Goal: Task Accomplishment & Management: Manage account settings

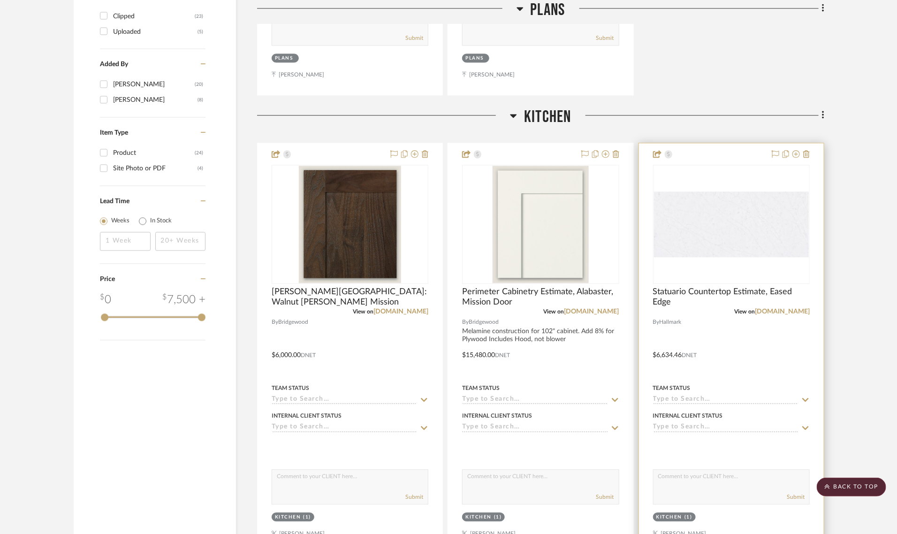
scroll to position [1040, 0]
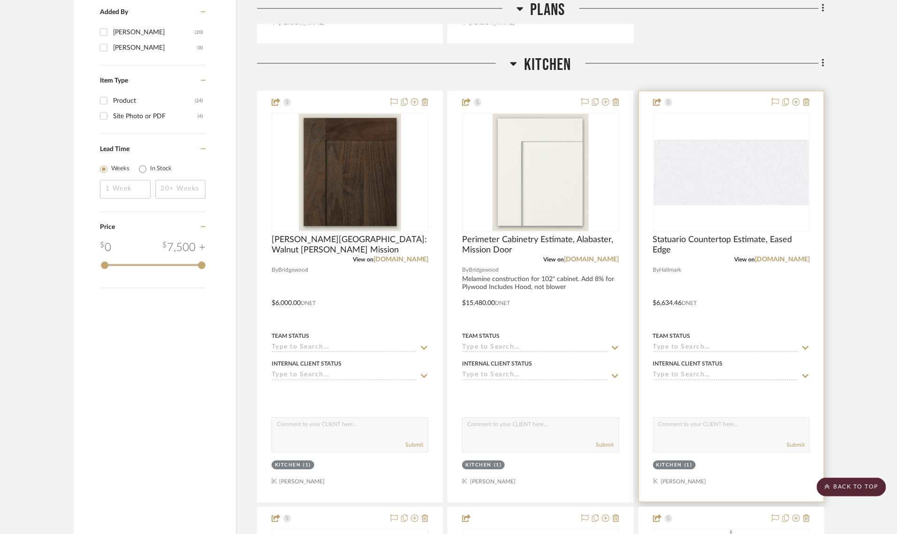
click at [0, 0] on img at bounding box center [0, 0] width 0 height 0
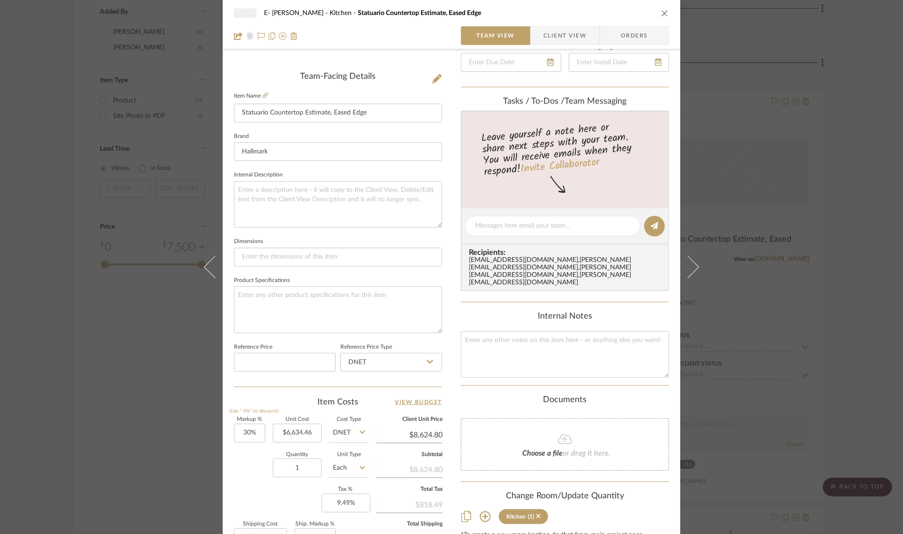
scroll to position [339, 0]
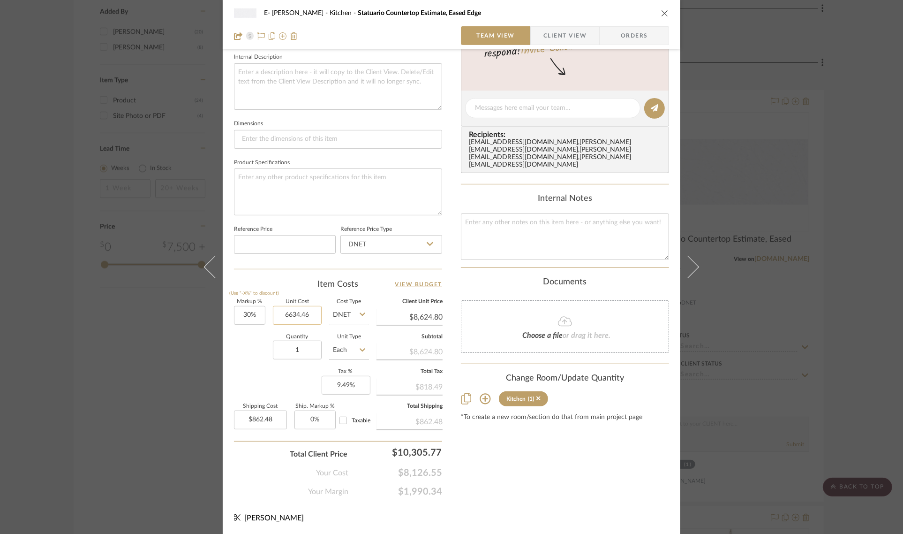
click at [303, 308] on input "6634.46" at bounding box center [297, 315] width 49 height 19
type input "$4,879.00"
click at [258, 365] on div "Quantity 1 Unit Type Each" at bounding box center [301, 350] width 135 height 33
type input "$6,342.70"
type input "$634.27"
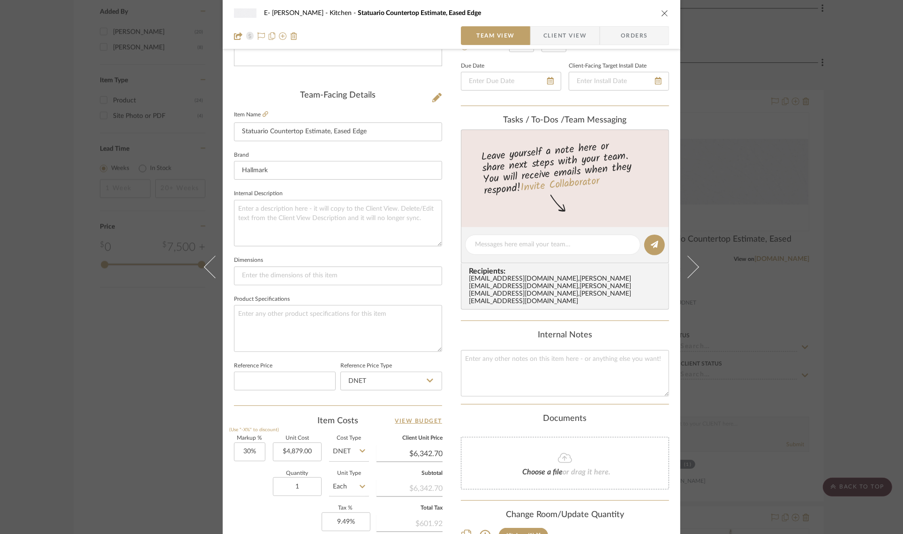
scroll to position [0, 0]
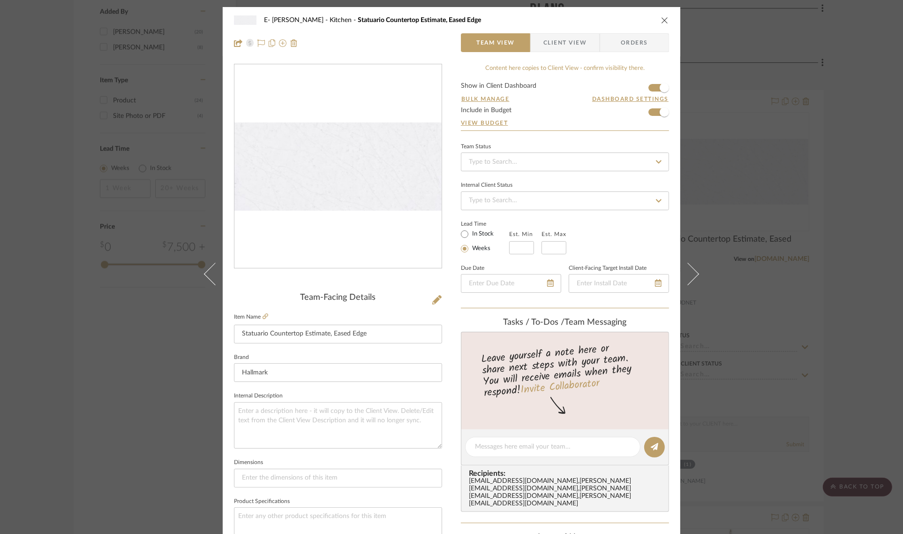
click at [573, 45] on span "Client View" at bounding box center [564, 42] width 43 height 19
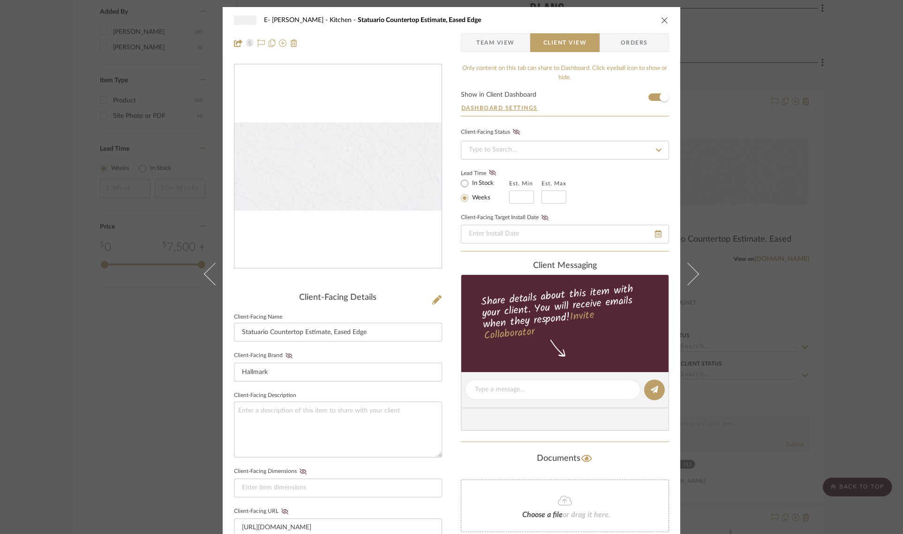
click at [661, 19] on icon "close" at bounding box center [665, 20] width 8 height 8
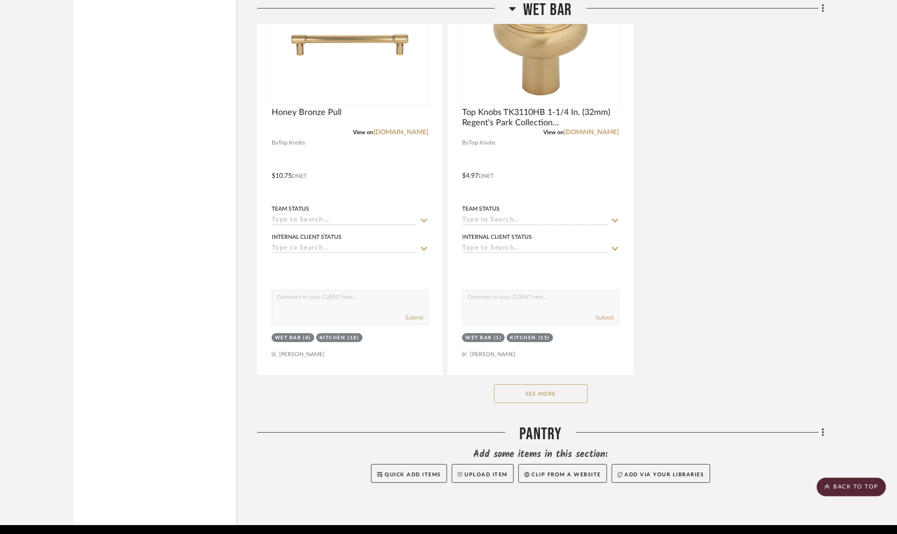
scroll to position [3362, 0]
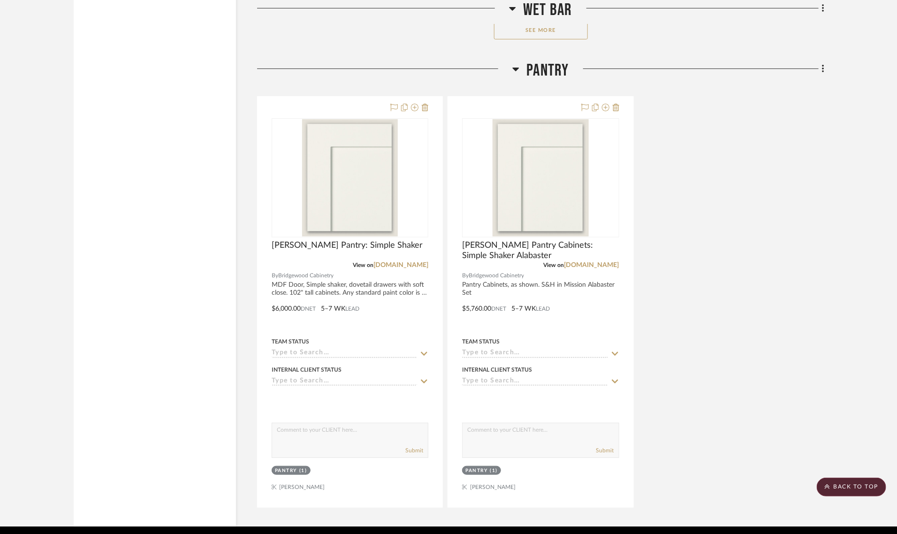
scroll to position [3693, 0]
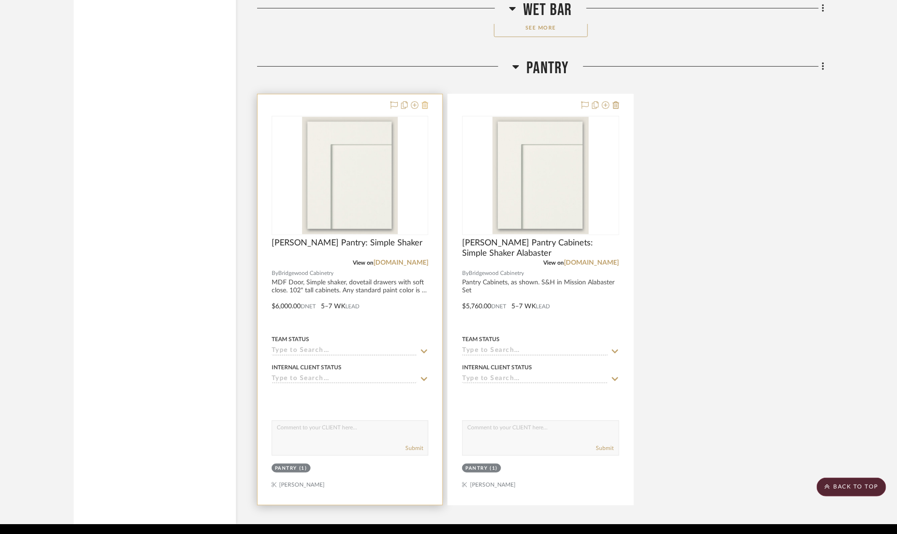
click at [427, 107] on icon at bounding box center [425, 105] width 7 height 8
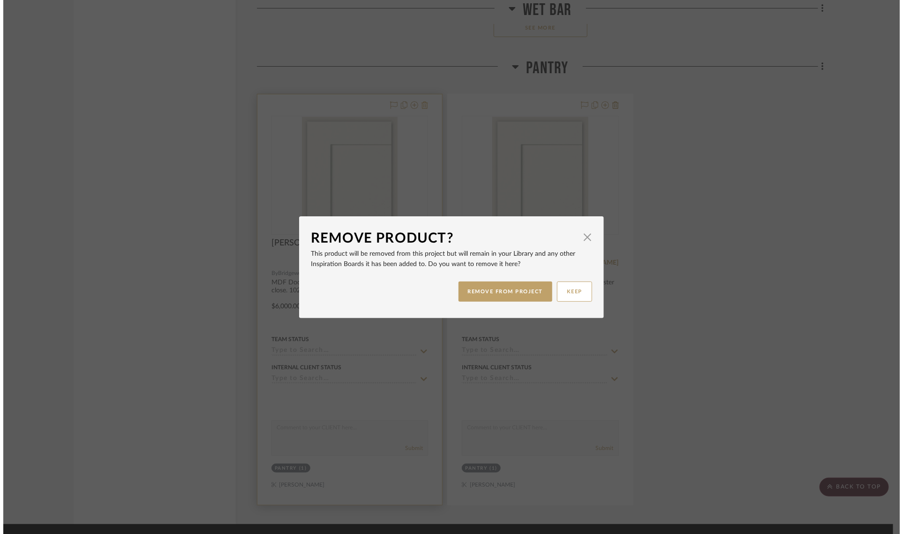
scroll to position [0, 0]
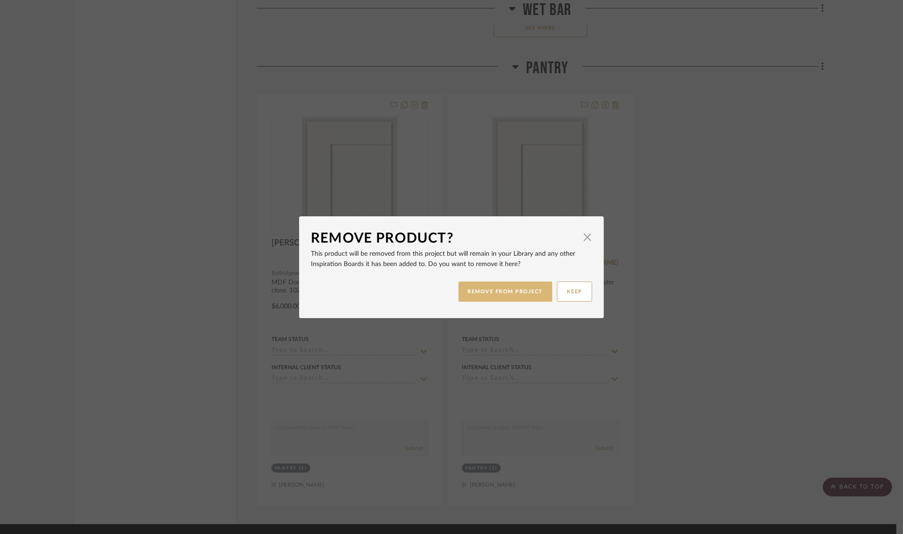
click at [514, 288] on button "REMOVE FROM PROJECT" at bounding box center [506, 291] width 94 height 20
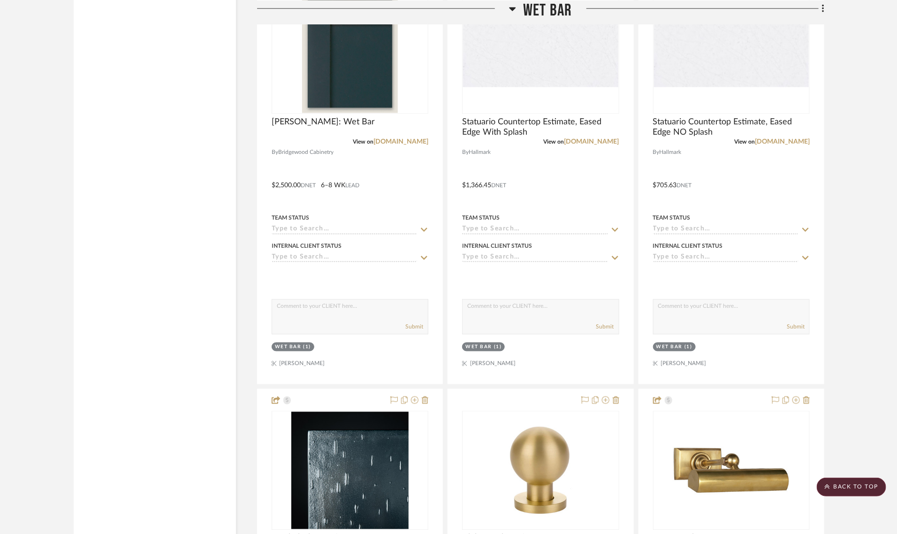
scroll to position [2462, 0]
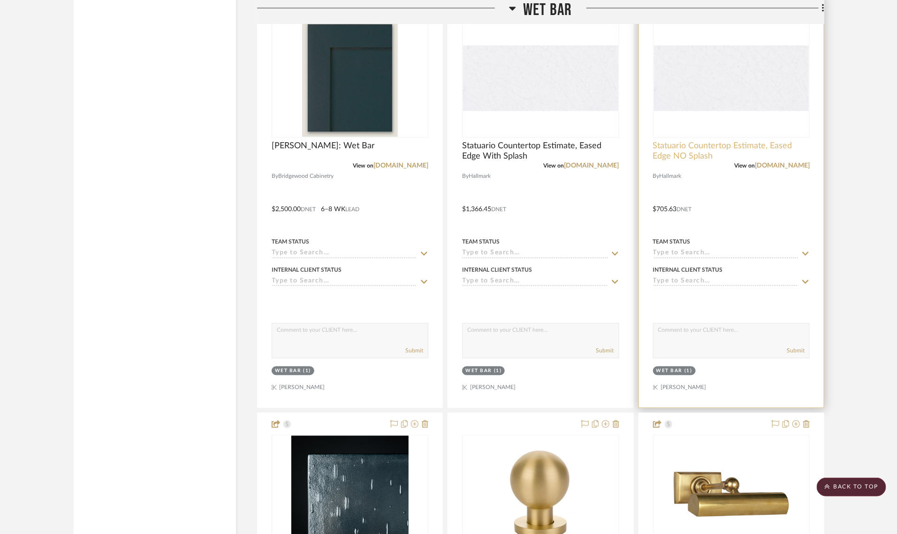
click at [728, 149] on span "Statuario Countertop Estimate, Eased Edge NO Splash" at bounding box center [731, 151] width 157 height 21
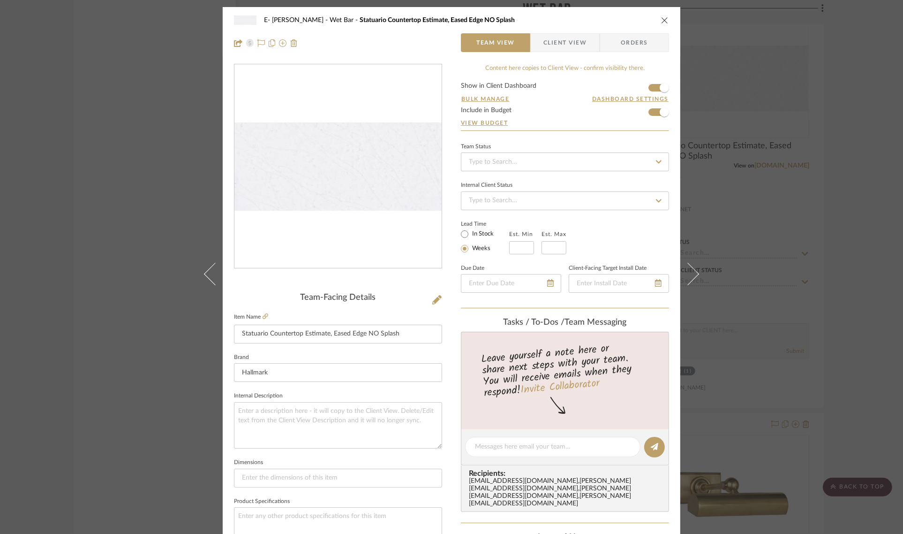
click at [663, 20] on icon "close" at bounding box center [665, 20] width 8 height 8
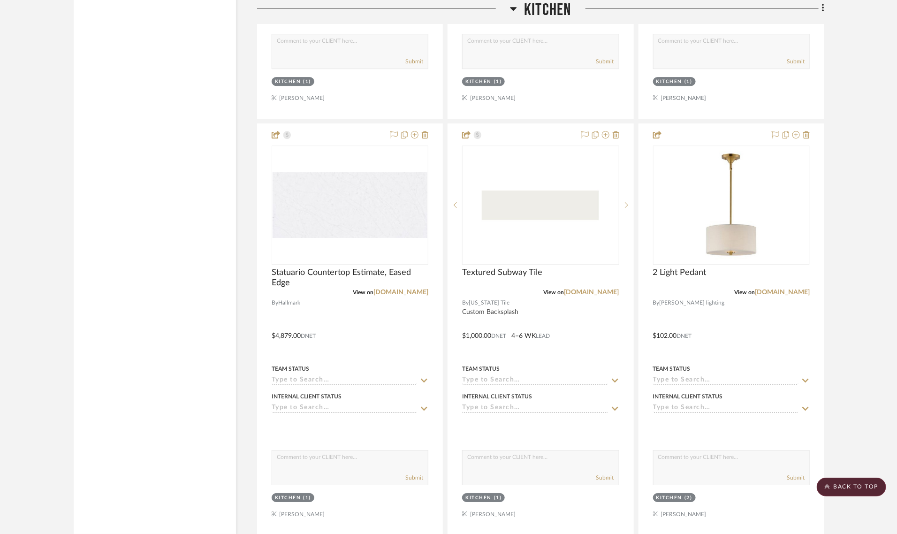
scroll to position [1465, 0]
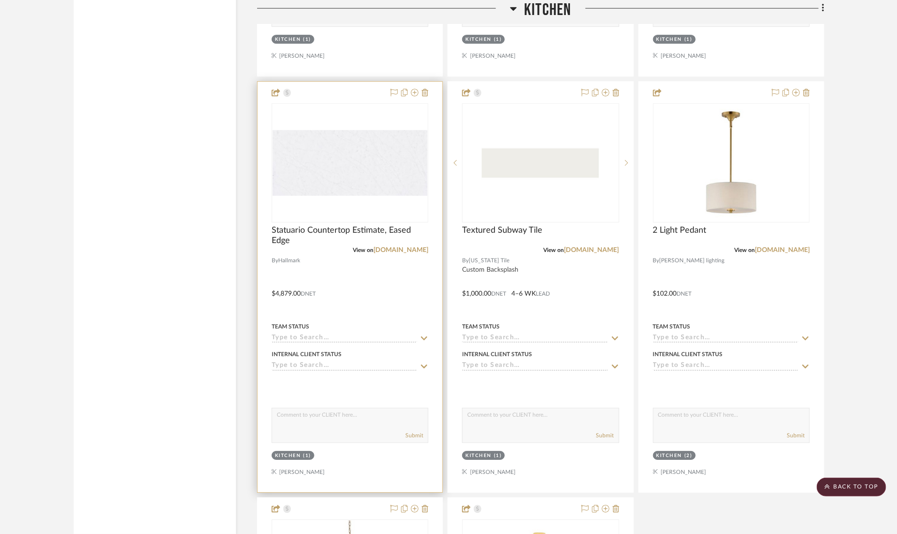
click at [0, 0] on div at bounding box center [0, 0] width 0 height 0
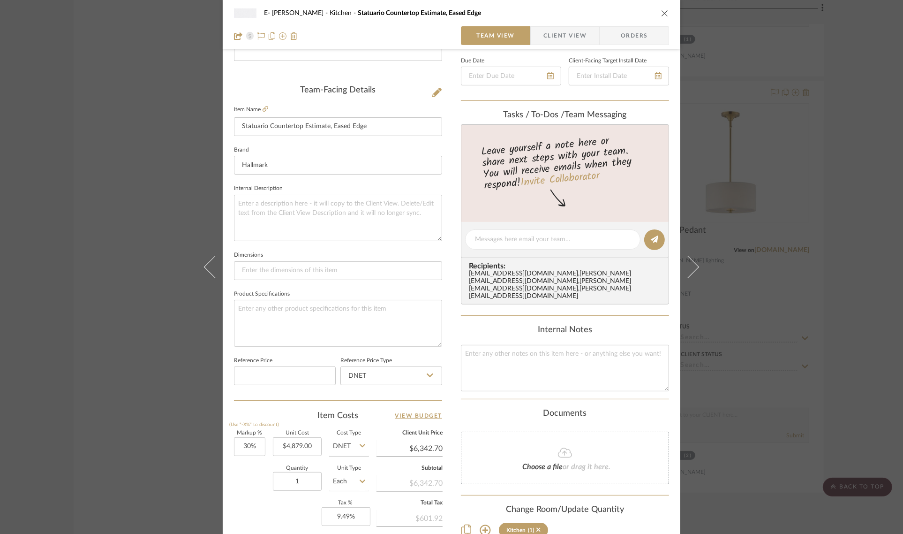
scroll to position [339, 0]
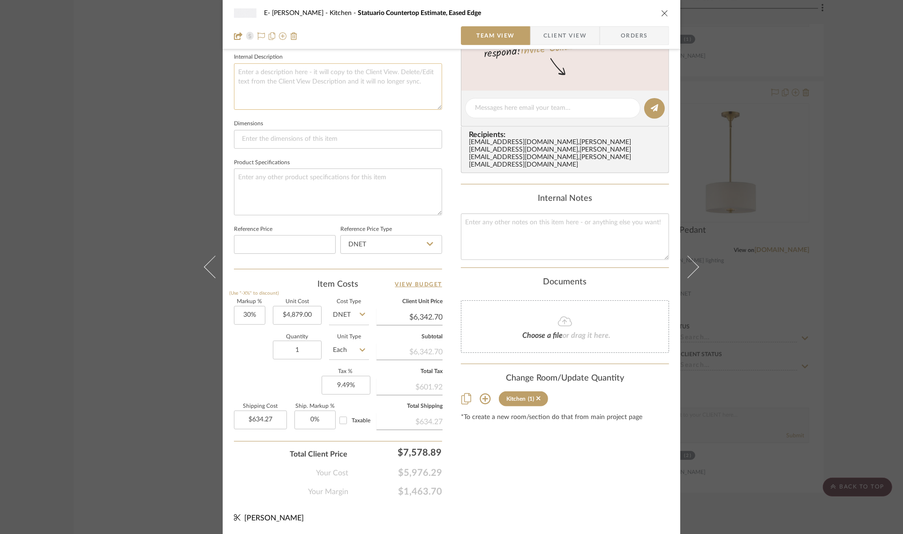
click at [311, 69] on textarea at bounding box center [338, 86] width 208 height 46
type textarea "Price includes the perimeter, wet bar and"
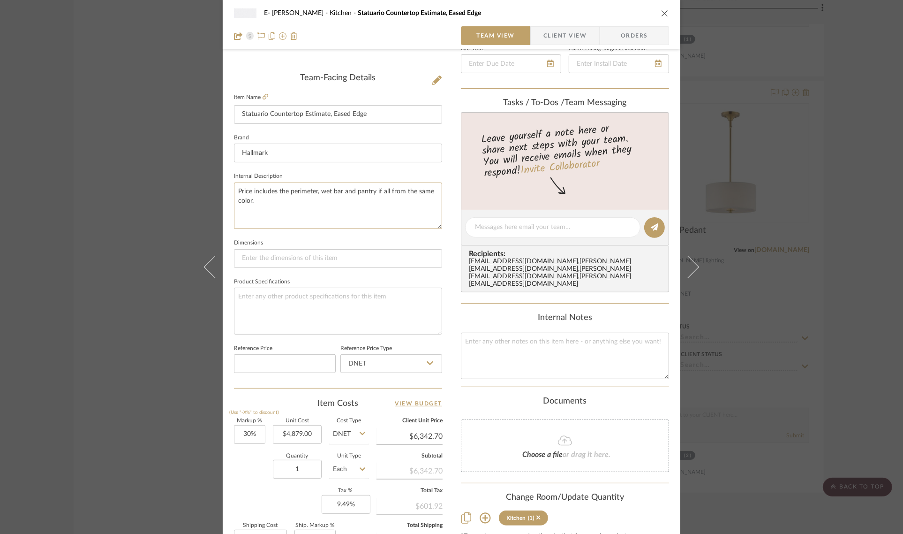
scroll to position [0, 0]
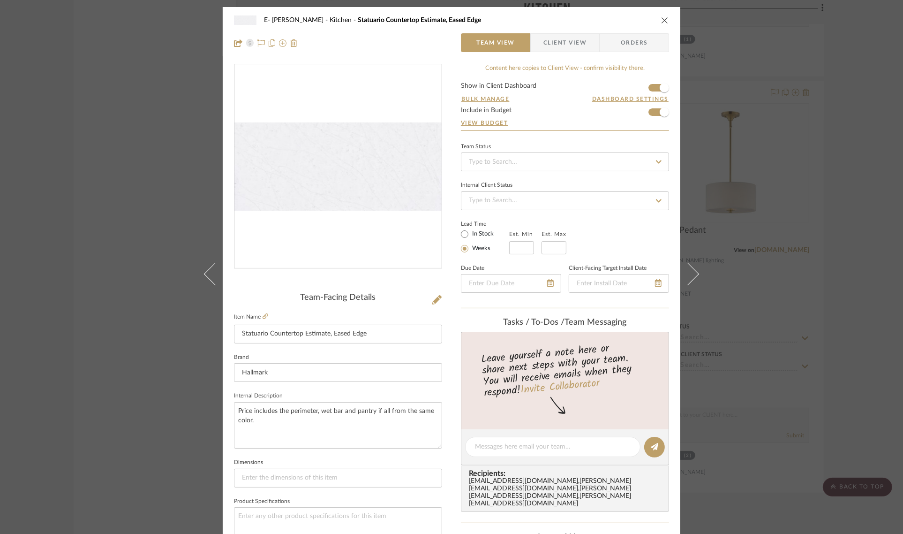
type textarea "Price includes the perimeter, wet bar and pantry if all from the same color."
click at [661, 20] on button "close" at bounding box center [665, 20] width 8 height 8
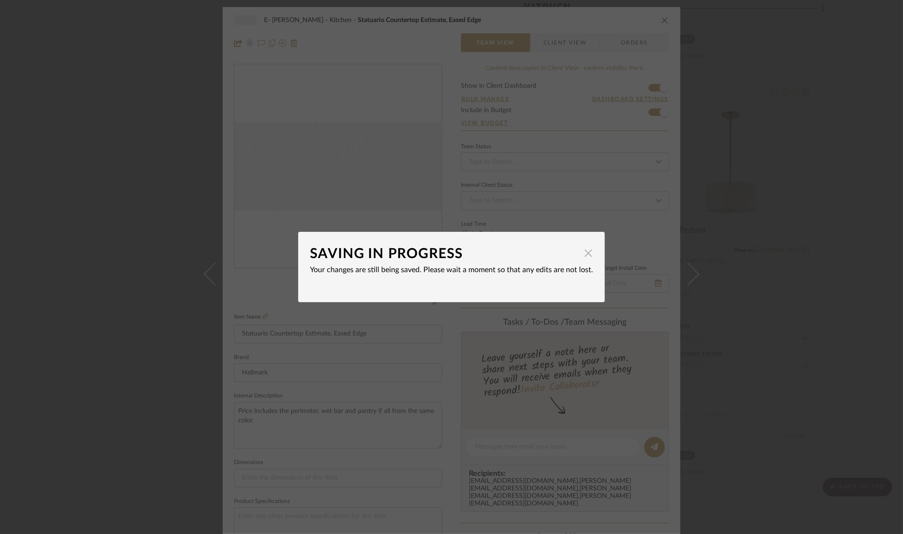
click at [581, 254] on span "button" at bounding box center [588, 252] width 19 height 19
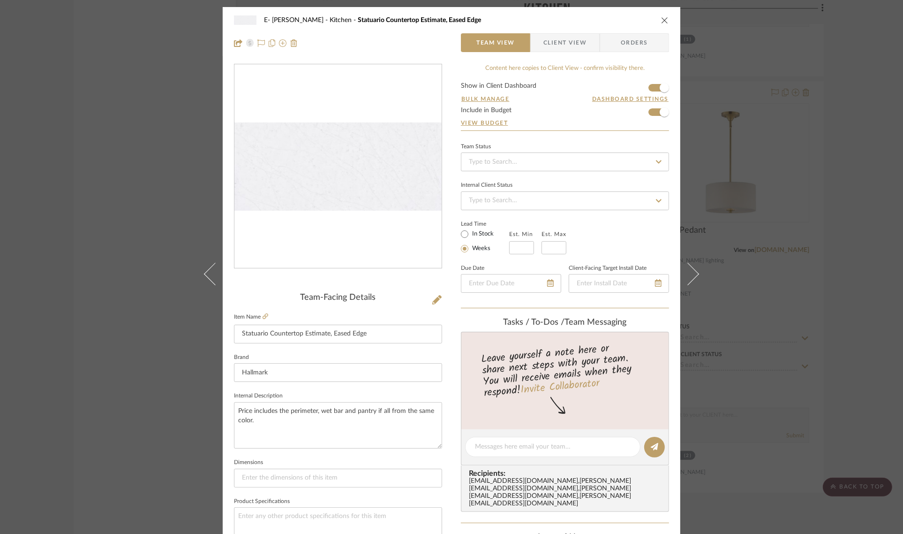
click at [667, 20] on div "E- Fleming Kitchen Statuario Countertop Estimate, Eased Edge Team View Client V…" at bounding box center [452, 31] width 458 height 49
click at [661, 19] on icon "close" at bounding box center [665, 20] width 8 height 8
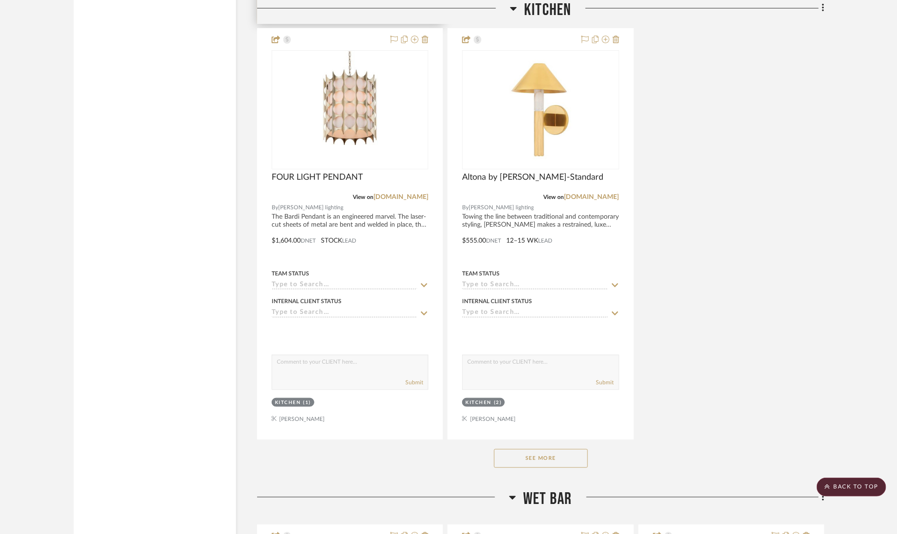
scroll to position [2403, 0]
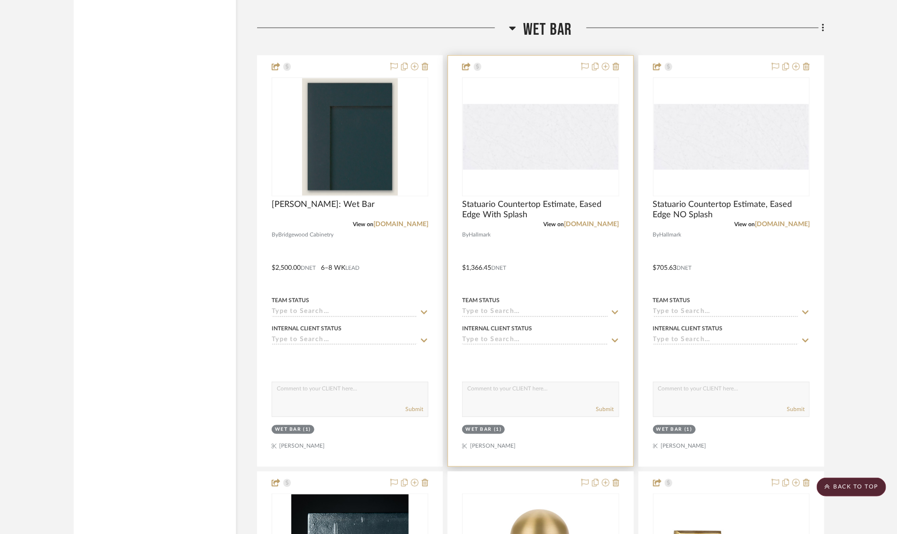
click at [556, 149] on img "0" at bounding box center [540, 137] width 155 height 66
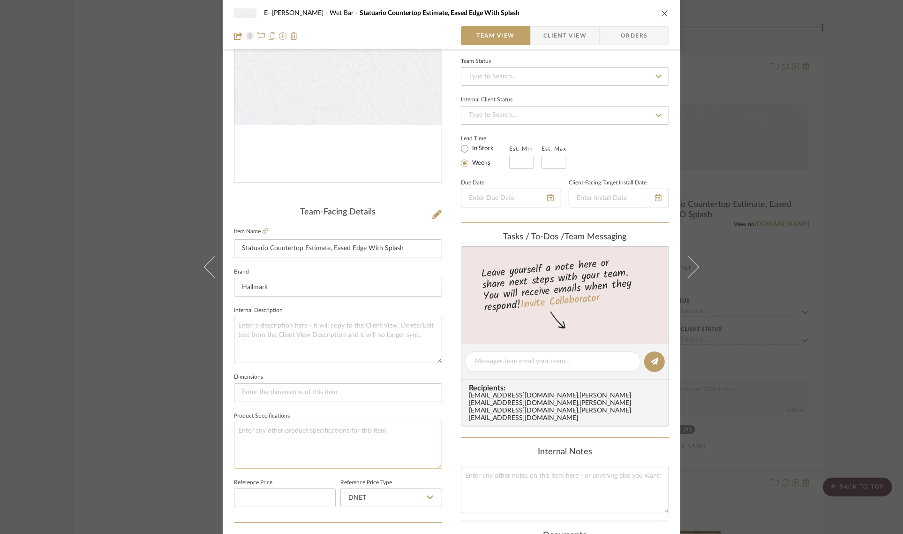
scroll to position [0, 0]
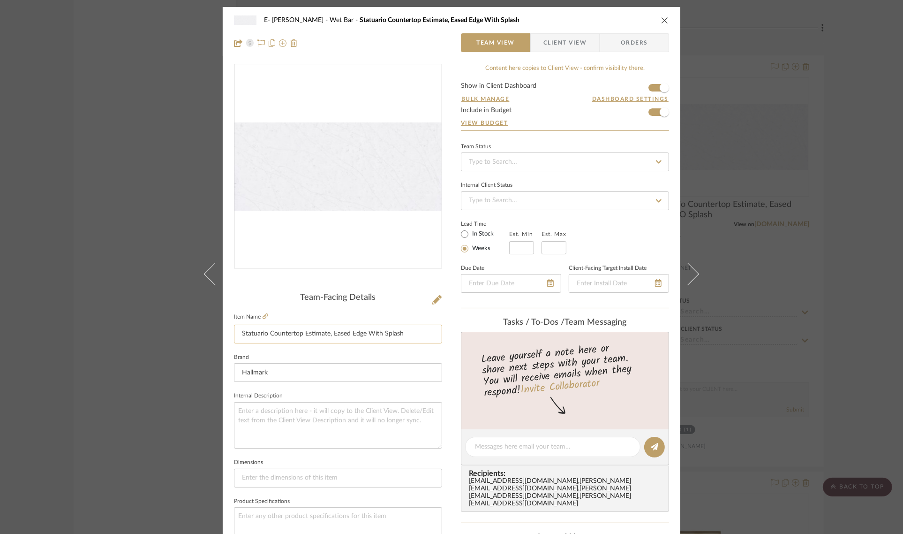
type input "$700.00"
click at [315, 338] on input "Statuario Countertop Estimate, Eased Edge With Splash" at bounding box center [338, 333] width 208 height 19
type input "$910.00"
type input "$91.00"
click at [415, 329] on input "Statuario Countertop Estimate, Eased Edge With Splash" at bounding box center [338, 333] width 208 height 19
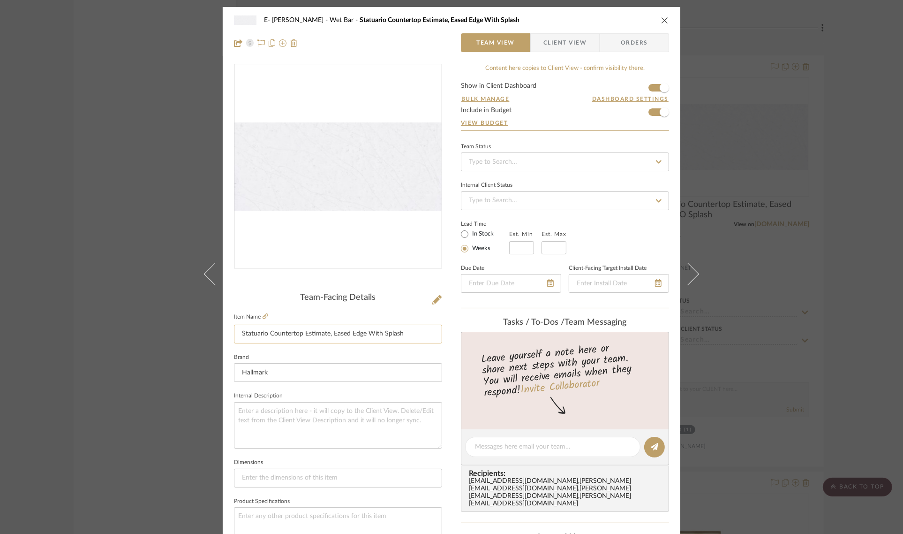
drag, startPoint x: 378, startPoint y: 331, endPoint x: 350, endPoint y: 333, distance: 28.2
click at [350, 333] on input "Statuario Countertop Estimate, Eased Edge With Splash" at bounding box center [338, 333] width 208 height 19
drag, startPoint x: 344, startPoint y: 333, endPoint x: 353, endPoint y: 332, distance: 9.0
click at [343, 333] on input "Statuario Countertop Estimate, Eased Edge With Splash" at bounding box center [338, 333] width 208 height 19
drag, startPoint x: 379, startPoint y: 333, endPoint x: 331, endPoint y: 336, distance: 48.4
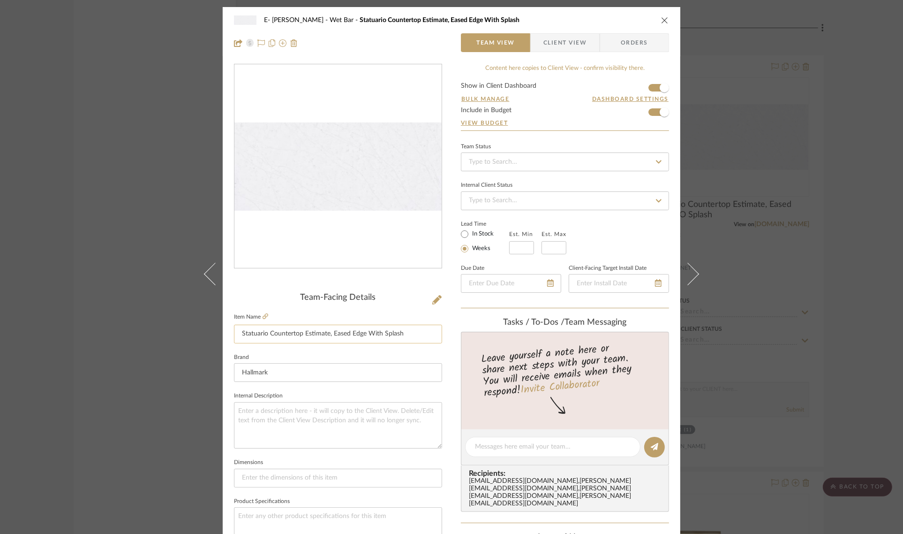
click at [331, 336] on input "Statuario Countertop Estimate, Eased Edge With Splash" at bounding box center [338, 333] width 208 height 19
type input "Statuario Countertop Estimate, Splash Only"
click at [557, 47] on span "Client View" at bounding box center [564, 42] width 43 height 19
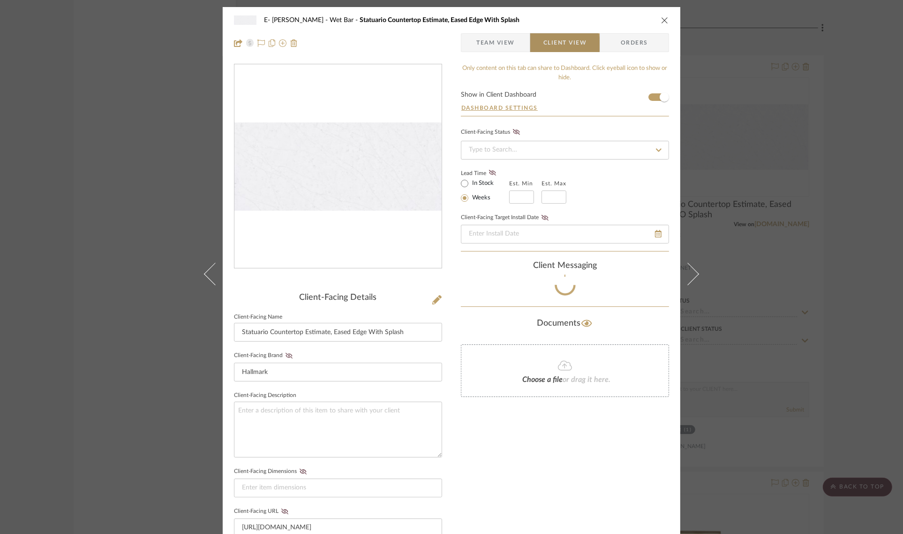
type input "Statuario Countertop Estimate, Splash Only"
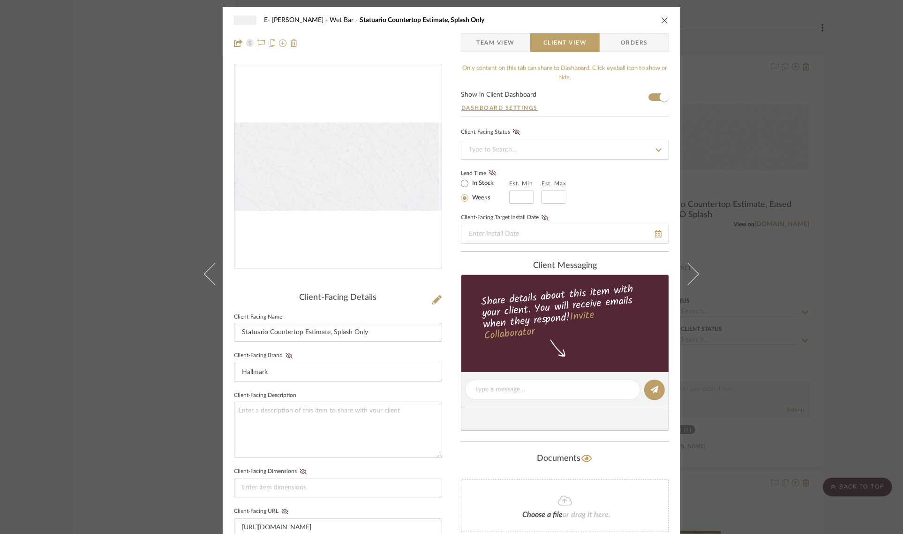
click at [662, 17] on icon "close" at bounding box center [665, 20] width 8 height 8
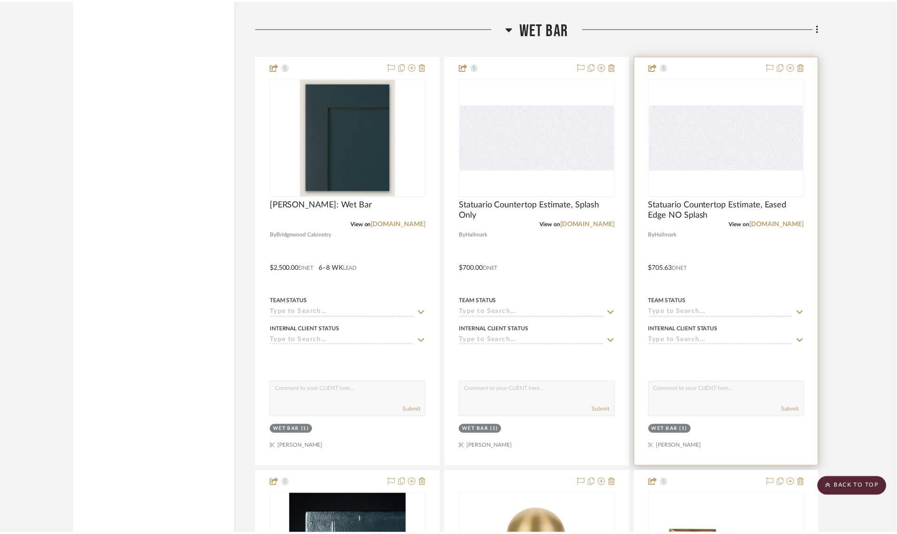
scroll to position [2403, 0]
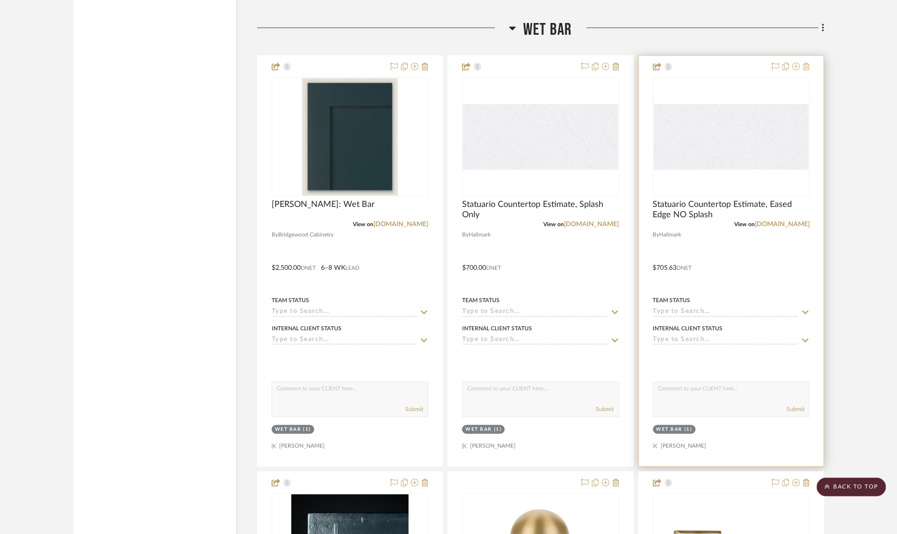
click at [807, 64] on icon at bounding box center [806, 67] width 7 height 8
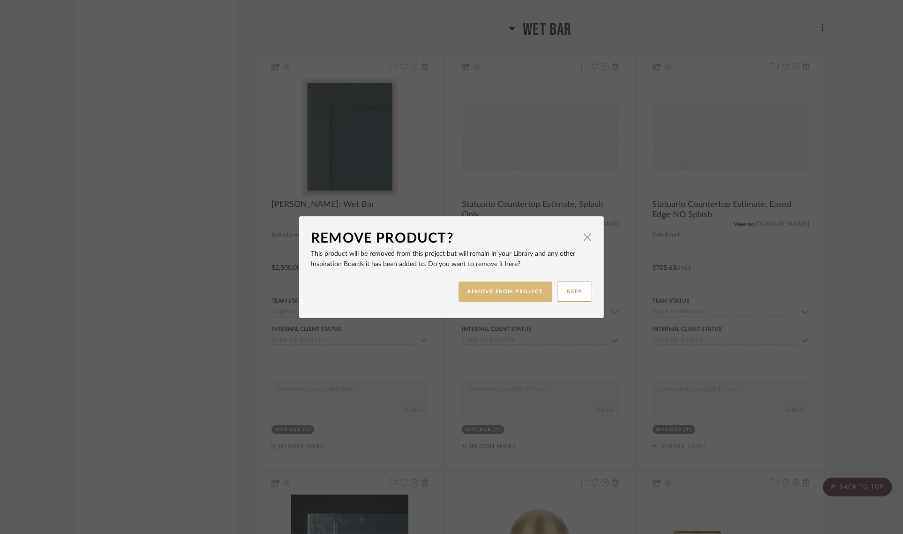
click at [510, 291] on button "REMOVE FROM PROJECT" at bounding box center [506, 291] width 94 height 20
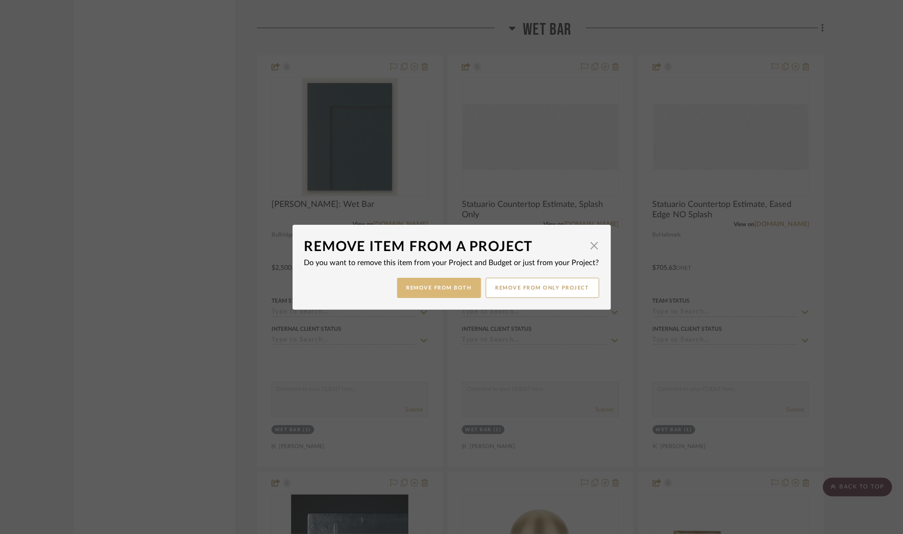
click at [452, 293] on button "Remove from Both" at bounding box center [439, 288] width 84 height 20
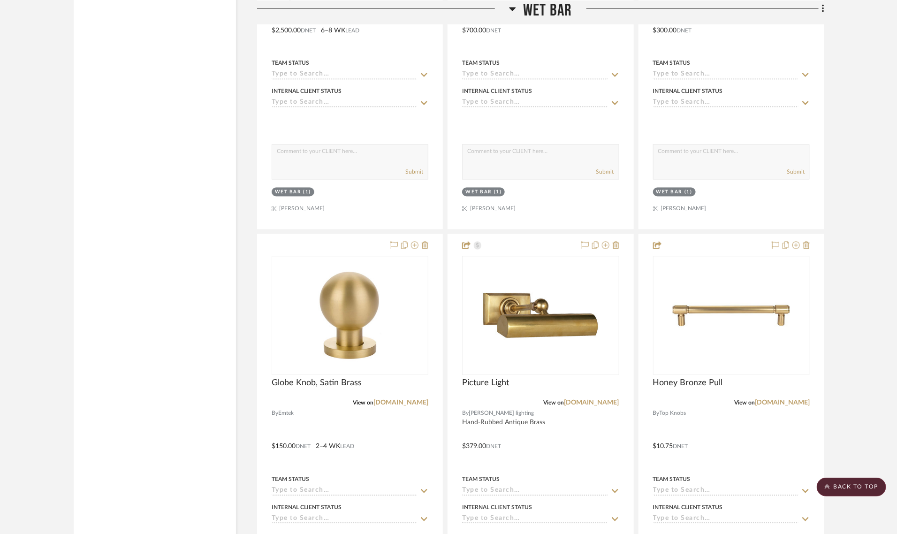
scroll to position [2755, 0]
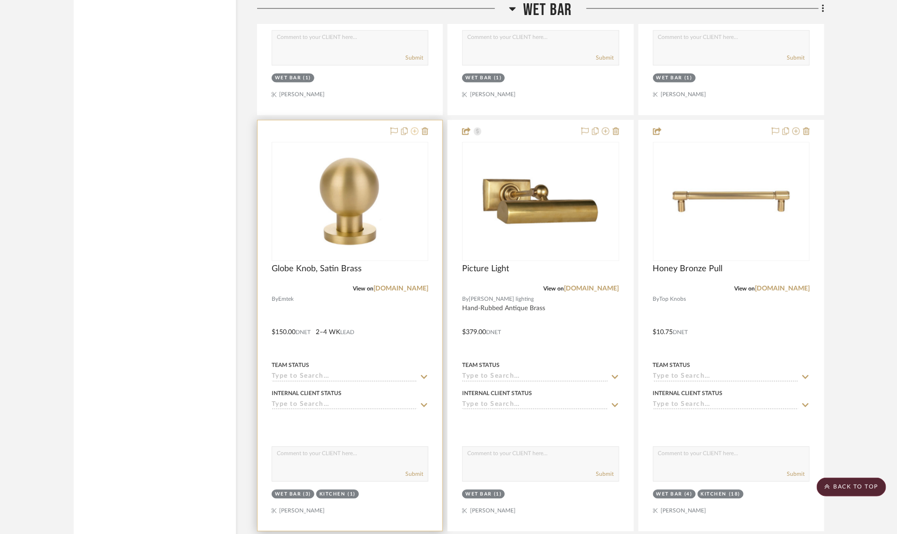
click at [416, 133] on icon at bounding box center [415, 131] width 8 height 8
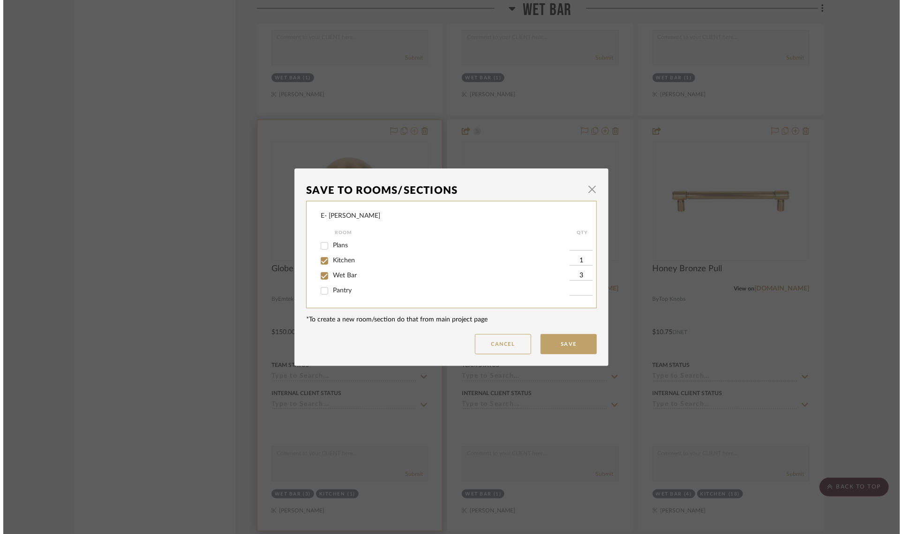
scroll to position [0, 0]
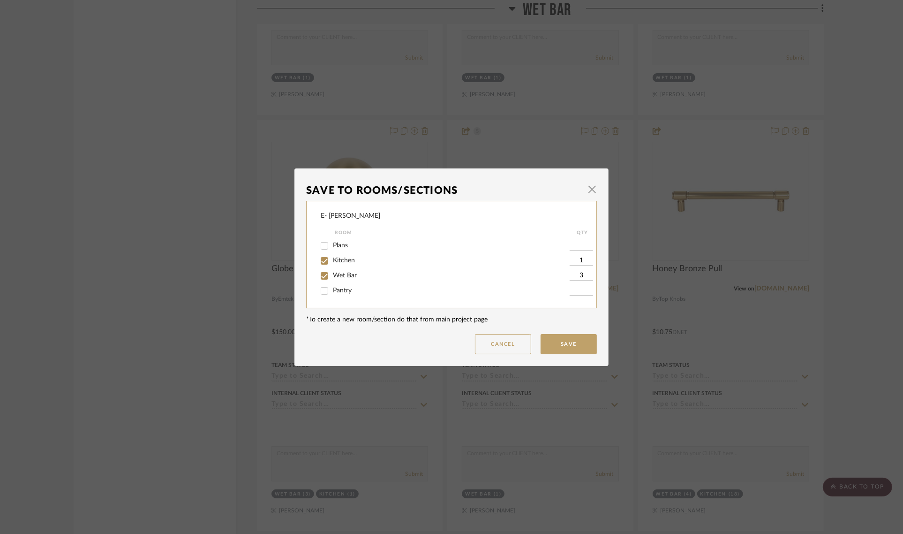
click at [340, 292] on span "Pantry" at bounding box center [342, 290] width 19 height 7
click at [332, 292] on input "Pantry" at bounding box center [324, 290] width 15 height 15
checkbox input "true"
type input "1"
click at [583, 272] on input "3" at bounding box center [581, 275] width 23 height 9
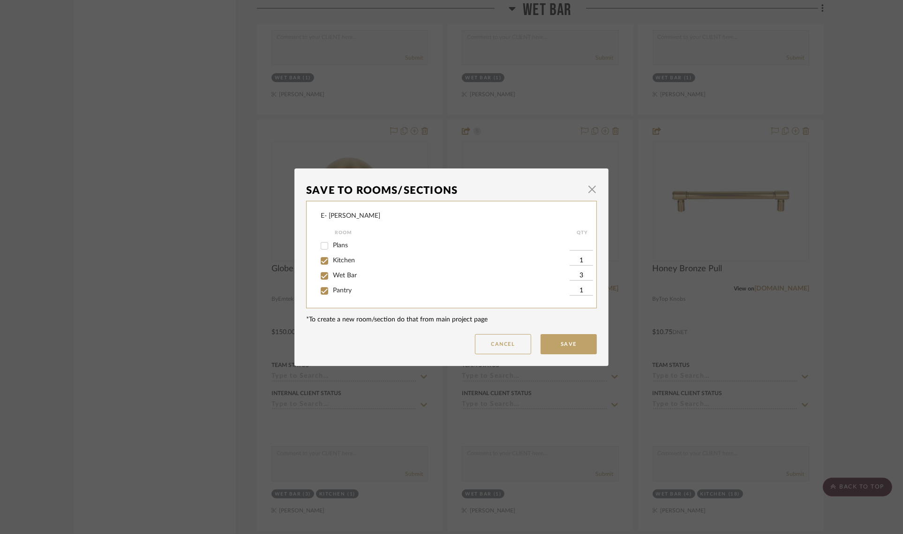
click at [583, 272] on input "3" at bounding box center [581, 275] width 23 height 9
type input "1"
click at [575, 340] on button "Save" at bounding box center [569, 344] width 56 height 20
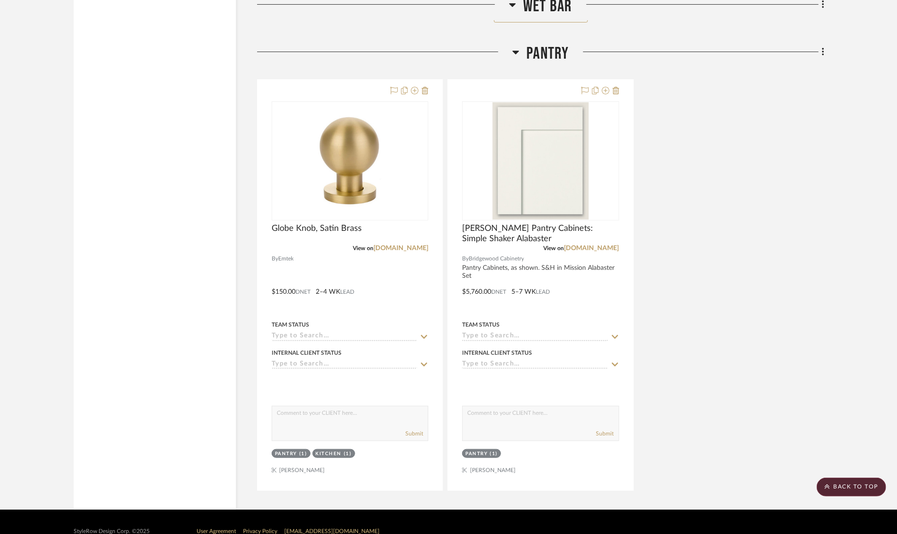
scroll to position [3726, 0]
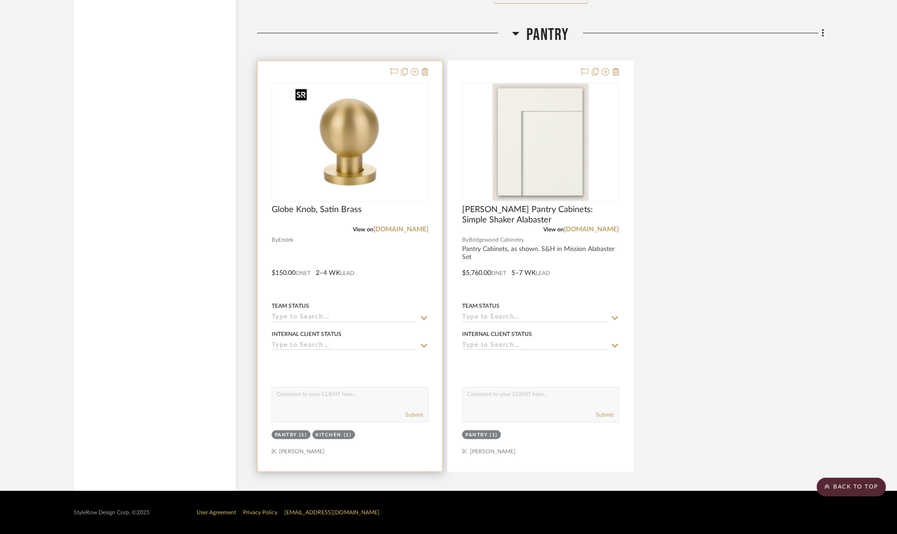
click at [329, 154] on img "0" at bounding box center [349, 141] width 117 height 117
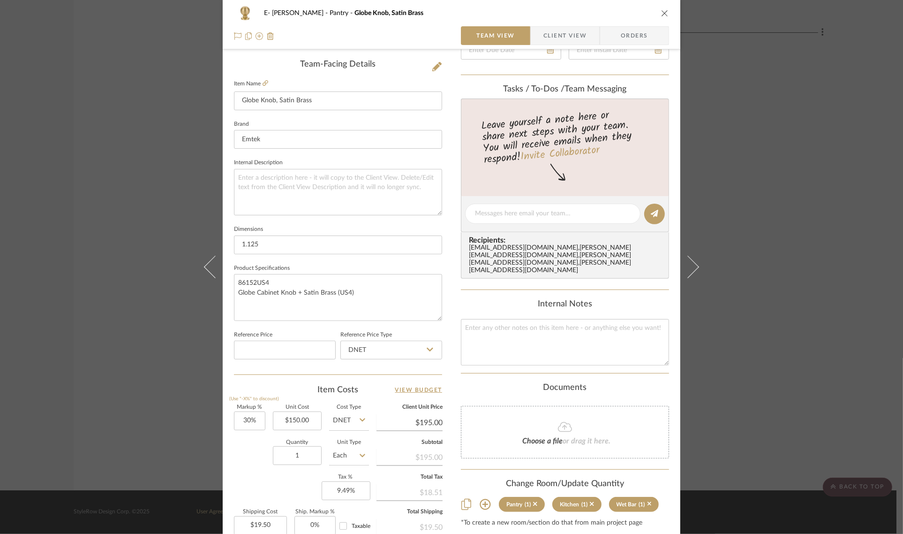
scroll to position [0, 0]
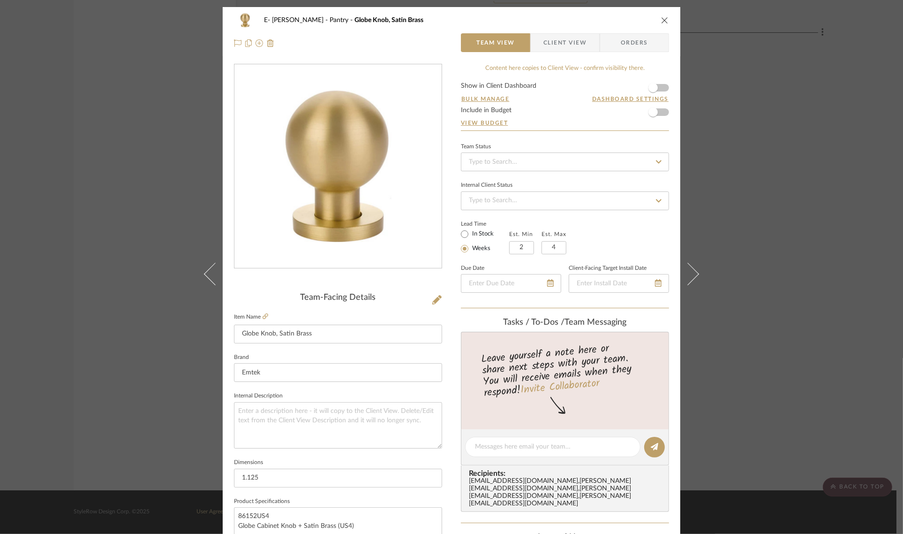
click at [660, 90] on form "Show in Client Dashboard Bulk Manage Dashboard Settings Include in Budget View …" at bounding box center [565, 107] width 208 height 48
click at [656, 88] on span "button" at bounding box center [653, 87] width 21 height 21
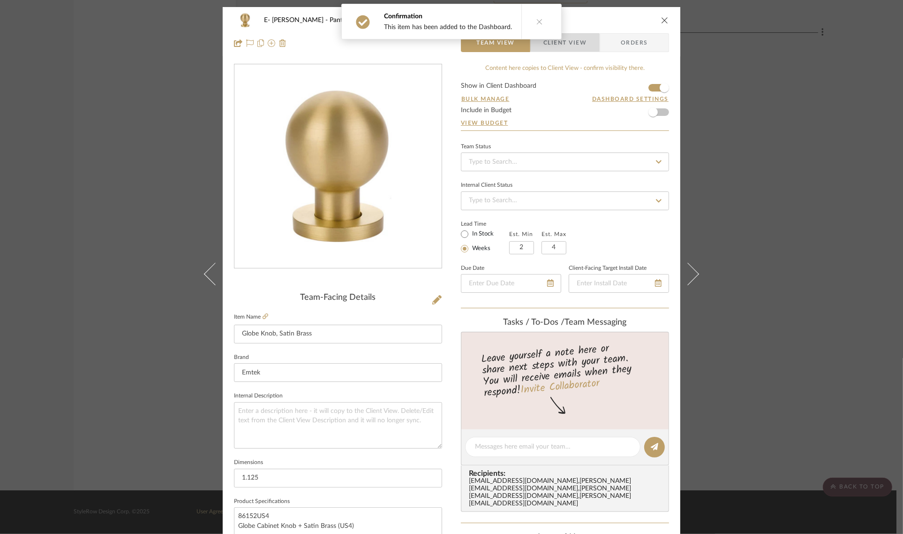
click at [576, 40] on span "Client View" at bounding box center [564, 42] width 43 height 19
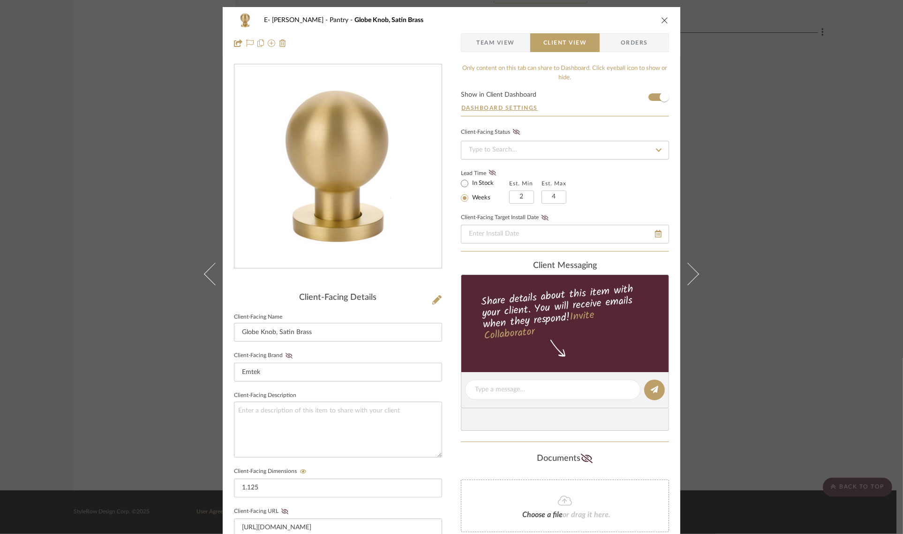
click at [661, 20] on icon "close" at bounding box center [665, 20] width 8 height 8
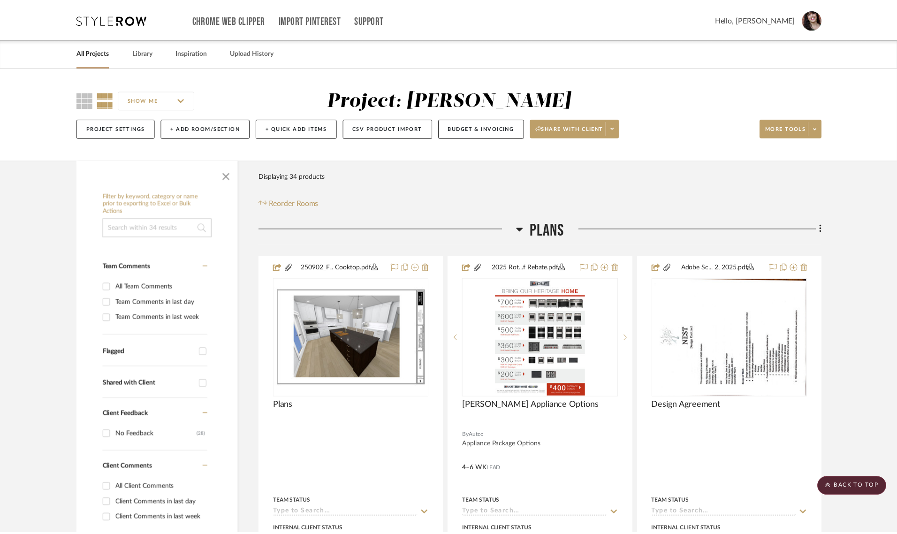
scroll to position [3726, 0]
